Goal: Task Accomplishment & Management: Use online tool/utility

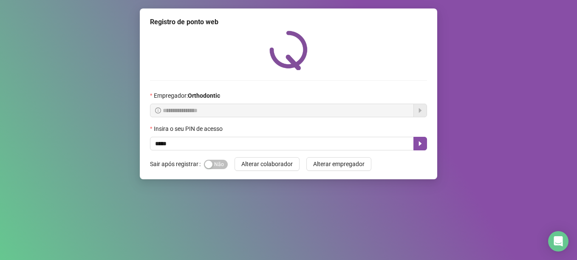
type input "*****"
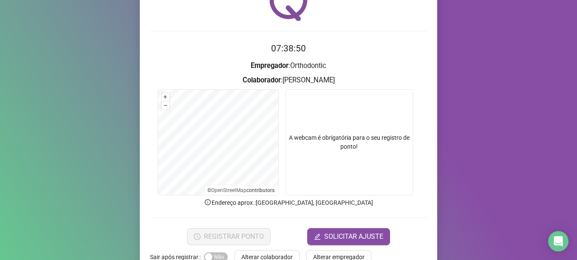
scroll to position [72, 0]
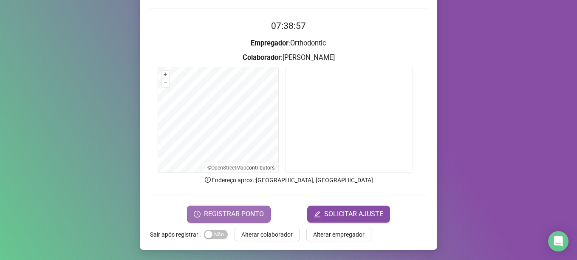
click at [227, 216] on span "REGISTRAR PONTO" at bounding box center [234, 214] width 60 height 10
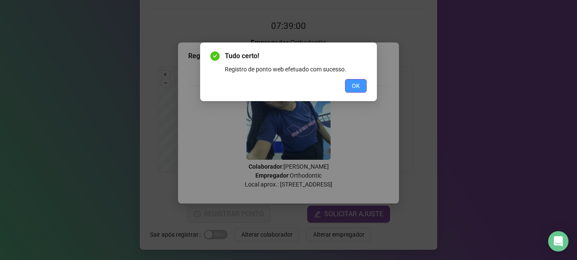
click at [358, 91] on button "OK" at bounding box center [356, 86] width 22 height 14
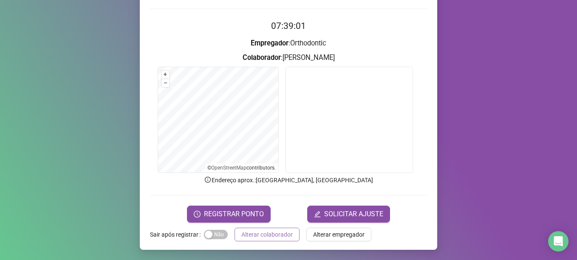
click at [276, 235] on span "Alterar colaborador" at bounding box center [267, 234] width 51 height 9
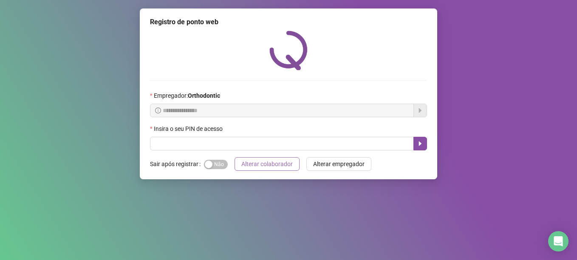
scroll to position [0, 0]
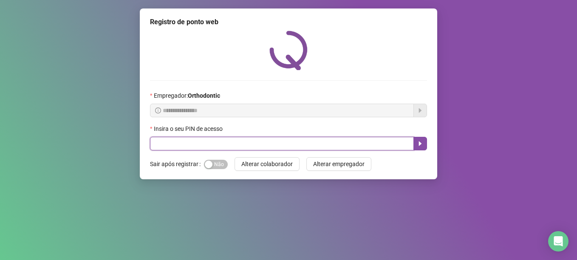
click at [210, 142] on input "text" at bounding box center [282, 144] width 264 height 14
type input "*****"
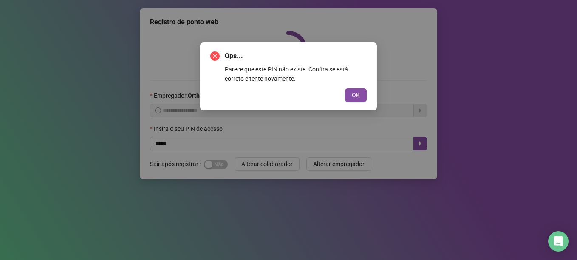
click at [345, 88] on button "OK" at bounding box center [356, 95] width 22 height 14
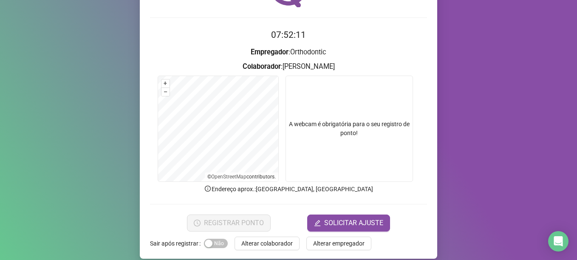
scroll to position [72, 0]
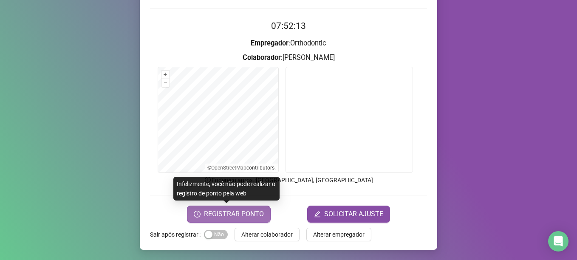
click at [251, 216] on span "REGISTRAR PONTO" at bounding box center [234, 214] width 60 height 10
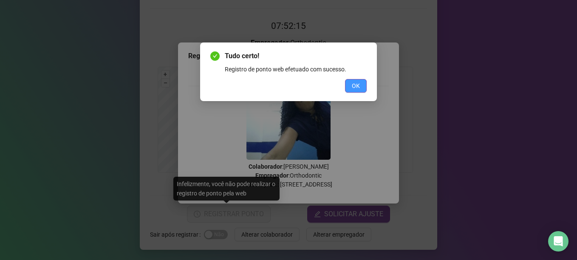
click at [357, 83] on span "OK" at bounding box center [356, 85] width 8 height 9
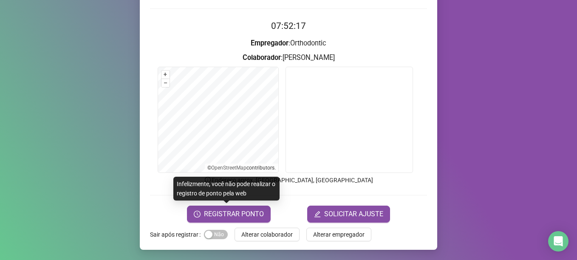
click at [260, 233] on span "Alterar colaborador" at bounding box center [267, 234] width 51 height 9
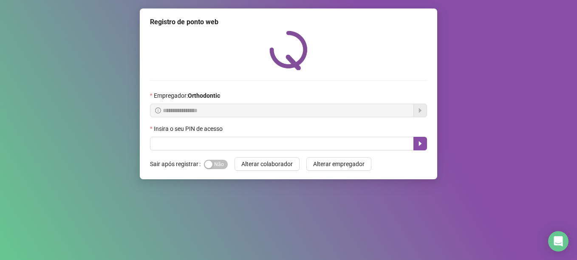
scroll to position [0, 0]
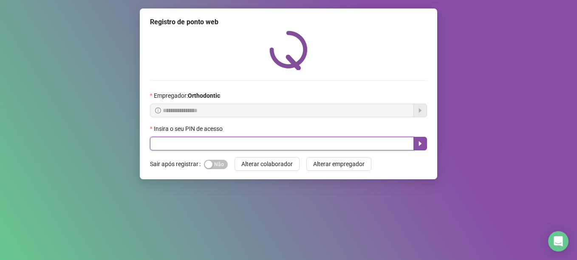
click at [218, 145] on input "text" at bounding box center [282, 144] width 264 height 14
type input "*****"
click at [423, 142] on icon "caret-right" at bounding box center [420, 143] width 7 height 7
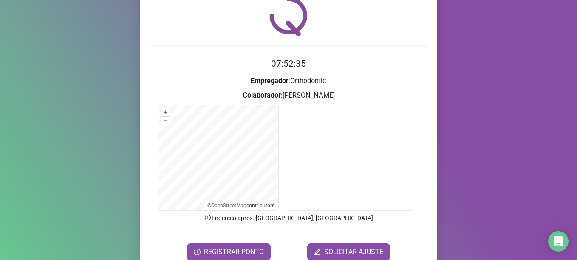
scroll to position [72, 0]
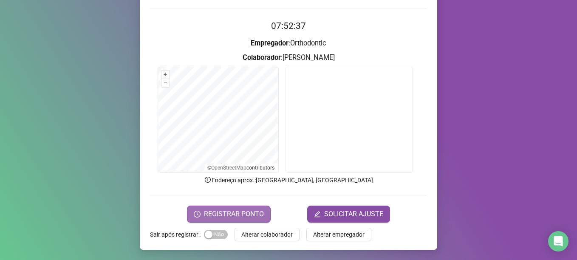
click at [214, 211] on span "REGISTRAR PONTO" at bounding box center [234, 214] width 60 height 10
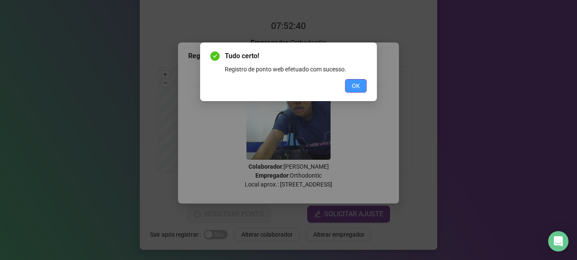
click at [352, 89] on button "OK" at bounding box center [356, 86] width 22 height 14
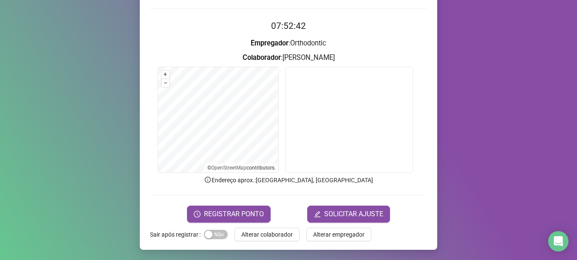
click at [254, 237] on span "Alterar colaborador" at bounding box center [267, 234] width 51 height 9
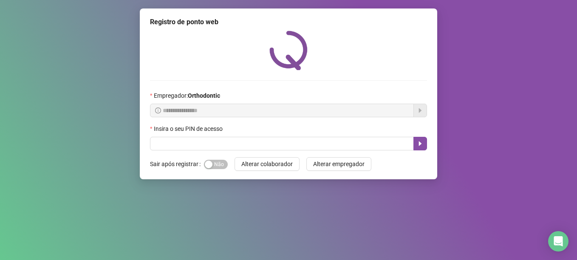
scroll to position [0, 0]
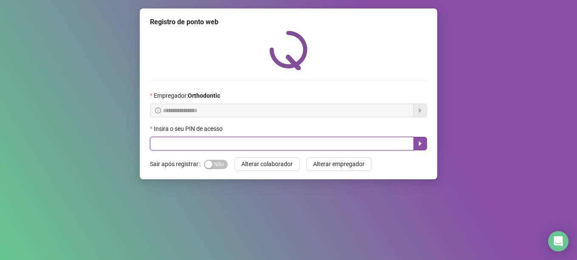
click at [166, 145] on input "text" at bounding box center [282, 144] width 264 height 14
type input "*"
type input "*****"
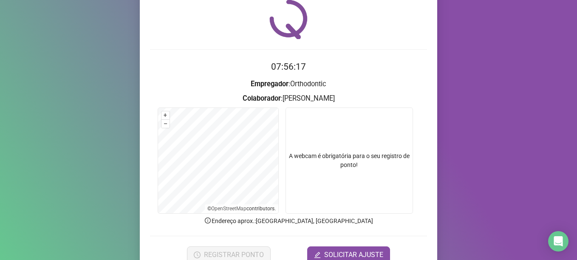
scroll to position [72, 0]
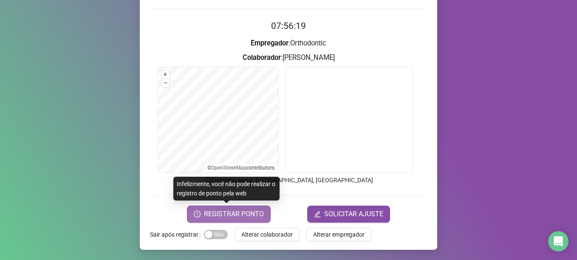
click at [234, 213] on span "REGISTRAR PONTO" at bounding box center [234, 214] width 60 height 10
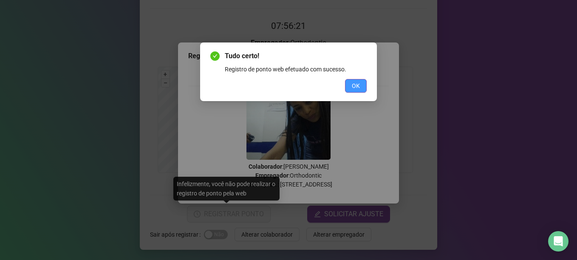
click at [358, 83] on span "OK" at bounding box center [356, 85] width 8 height 9
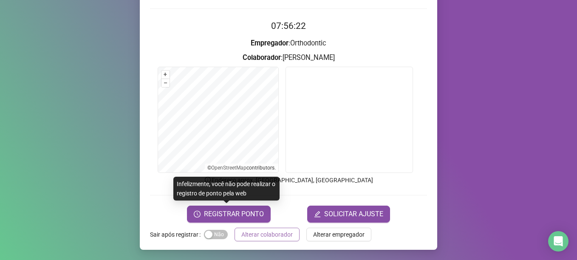
click at [267, 232] on span "Alterar colaborador" at bounding box center [267, 234] width 51 height 9
